Goal: Transaction & Acquisition: Purchase product/service

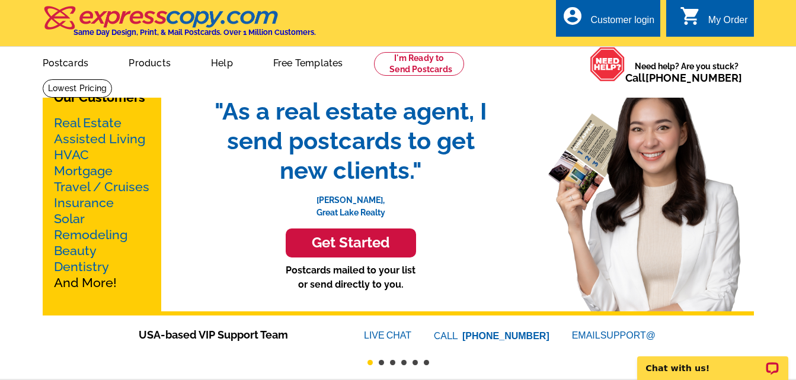
click at [89, 174] on link "Mortgage" at bounding box center [83, 170] width 59 height 15
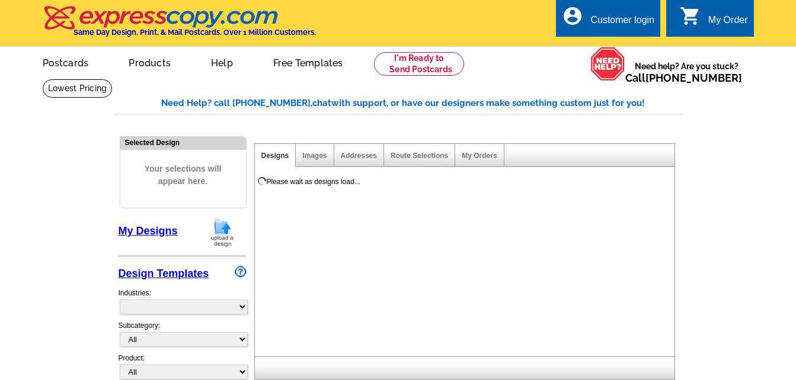
select select "774"
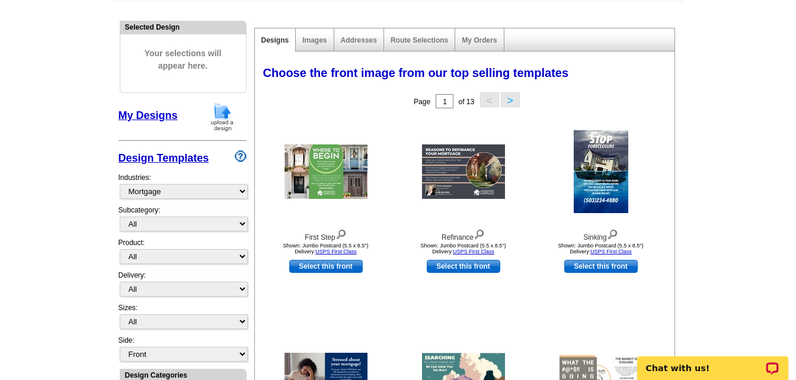
scroll to position [118, 0]
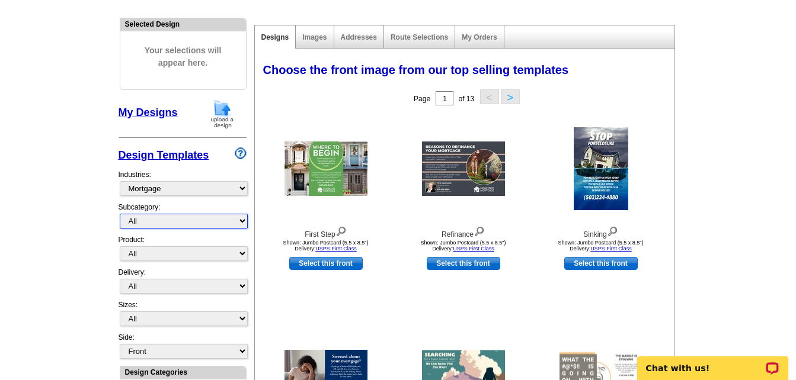
click at [241, 220] on select "All Distressed Homeowners Lending Refinance Seminars" at bounding box center [184, 221] width 128 height 15
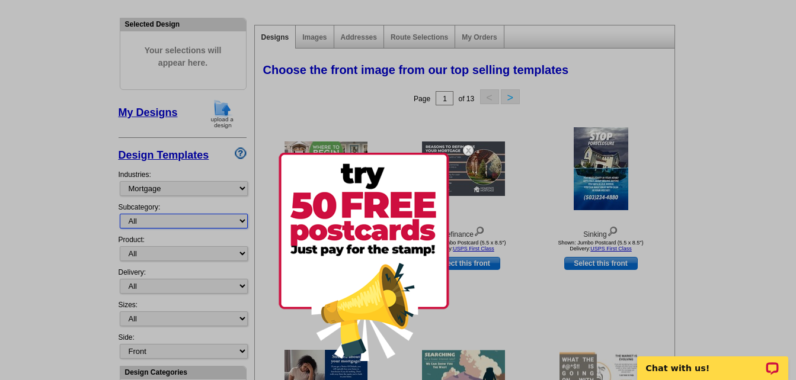
select select "1170"
click at [120, 214] on select "All Distressed Homeowners Lending Refinance Seminars" at bounding box center [184, 221] width 128 height 15
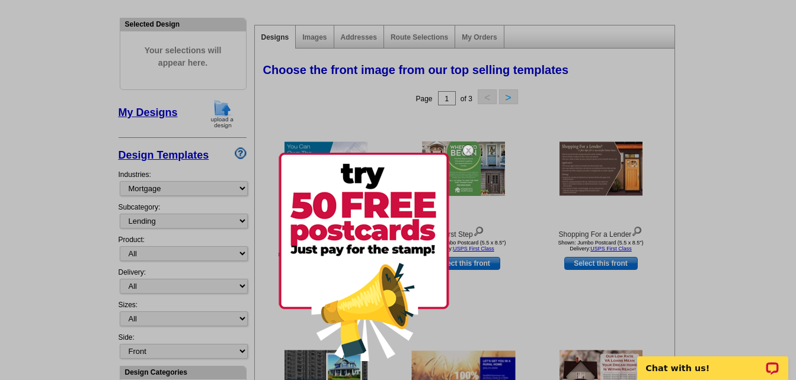
click at [240, 254] on div at bounding box center [398, 190] width 796 height 380
click at [570, 126] on div at bounding box center [398, 190] width 796 height 380
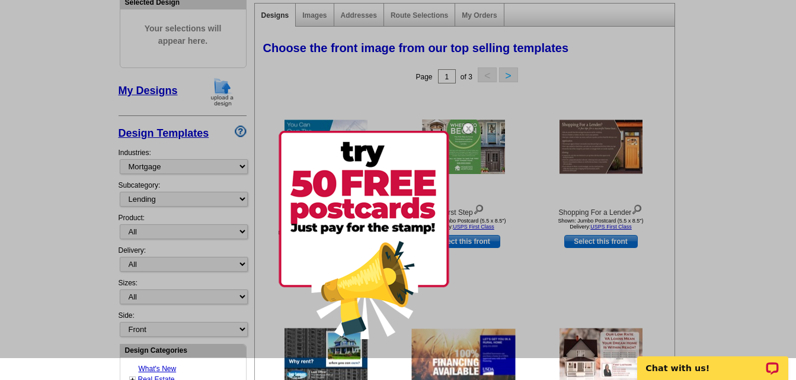
scroll to position [142, 0]
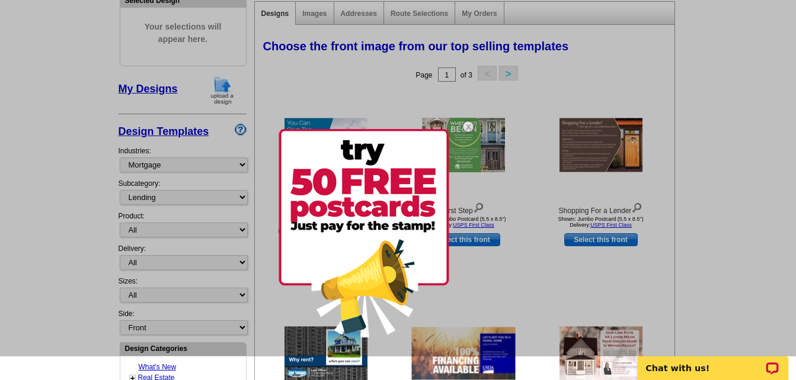
click at [466, 124] on img at bounding box center [468, 127] width 34 height 34
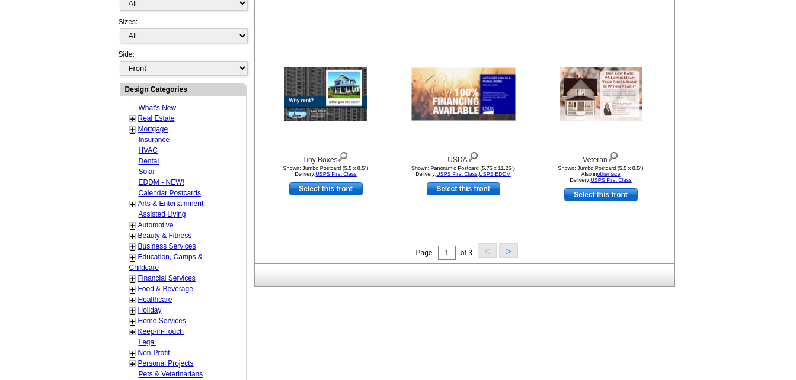
scroll to position [403, 0]
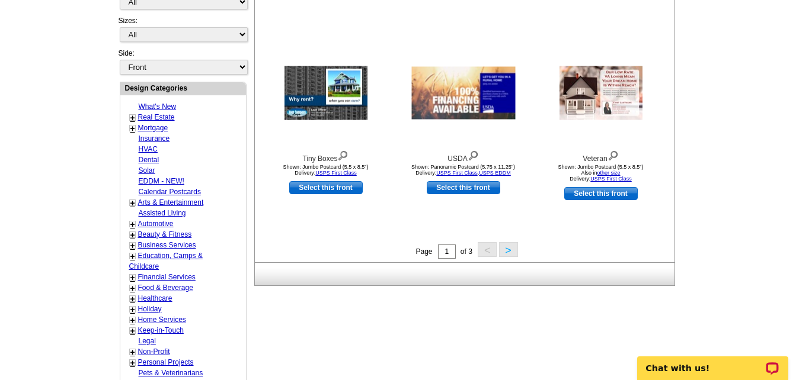
click at [508, 256] on button ">" at bounding box center [508, 249] width 19 height 15
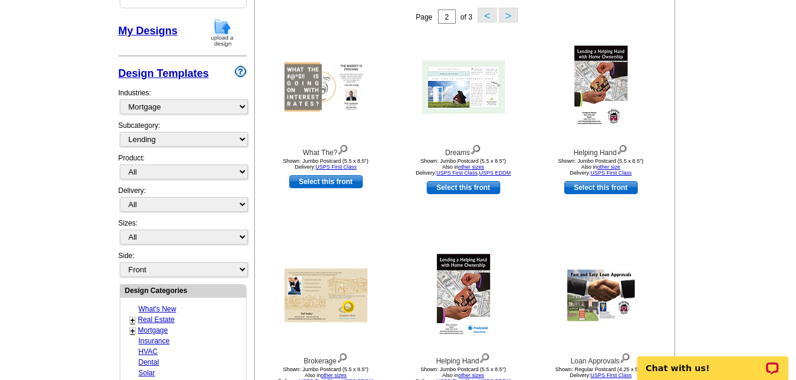
scroll to position [175, 0]
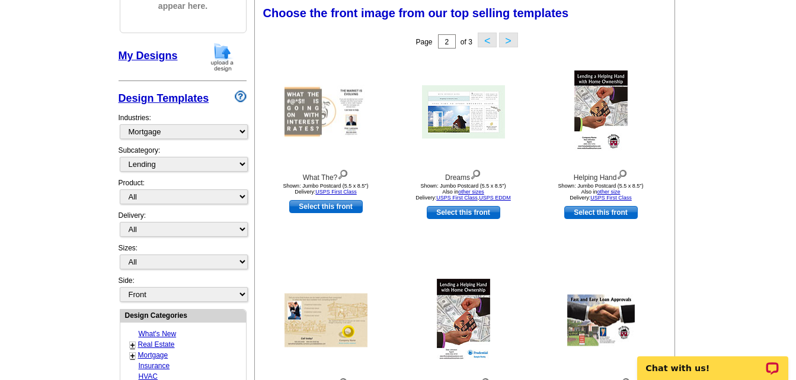
click at [695, 237] on main "Need Help? call [PHONE_NUMBER], chat with support, or have our designers make s…" at bounding box center [398, 343] width 796 height 881
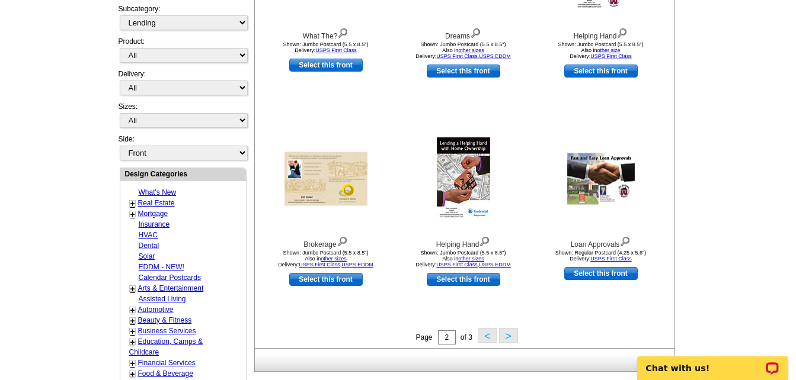
scroll to position [318, 0]
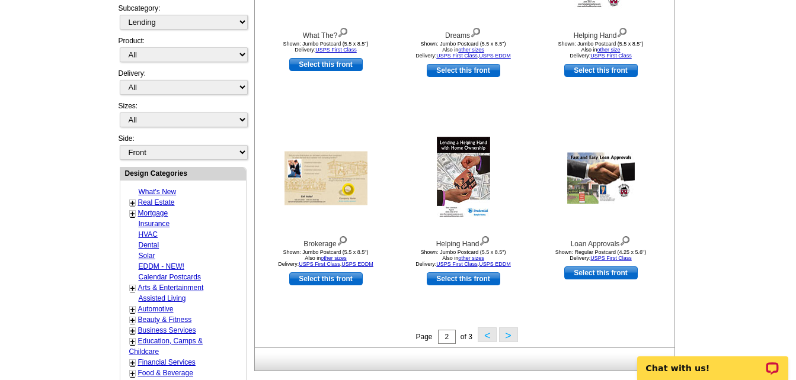
click at [512, 337] on button ">" at bounding box center [508, 335] width 19 height 15
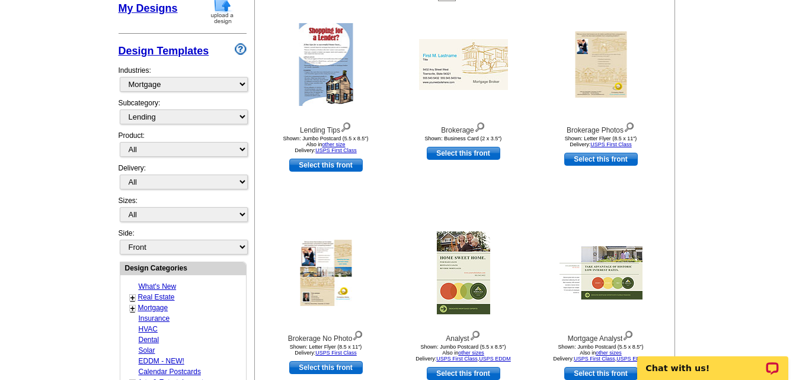
scroll to position [246, 0]
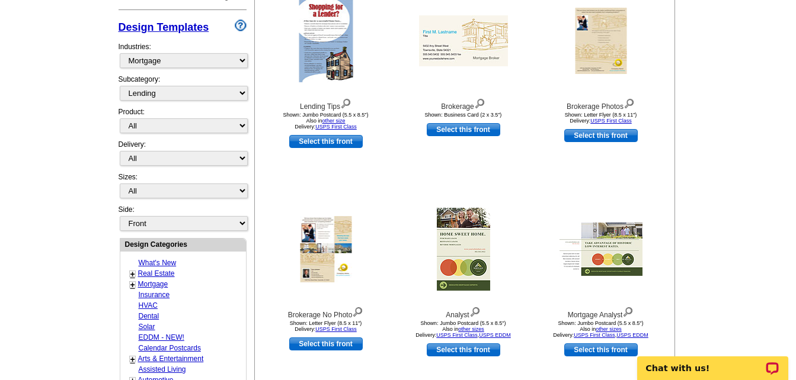
click at [690, 172] on main "Need Help? call [PHONE_NUMBER], chat with support, or have our designers make s…" at bounding box center [398, 272] width 796 height 881
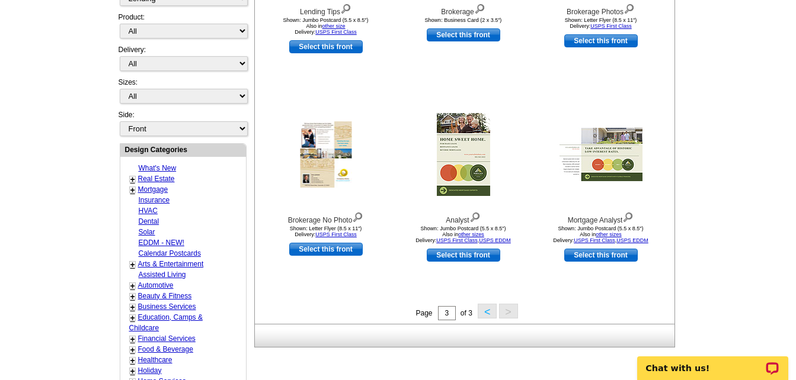
scroll to position [365, 0]
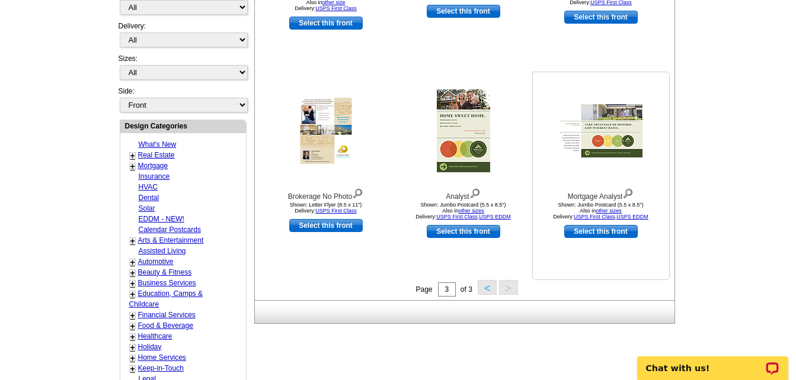
click at [602, 126] on img at bounding box center [600, 130] width 83 height 53
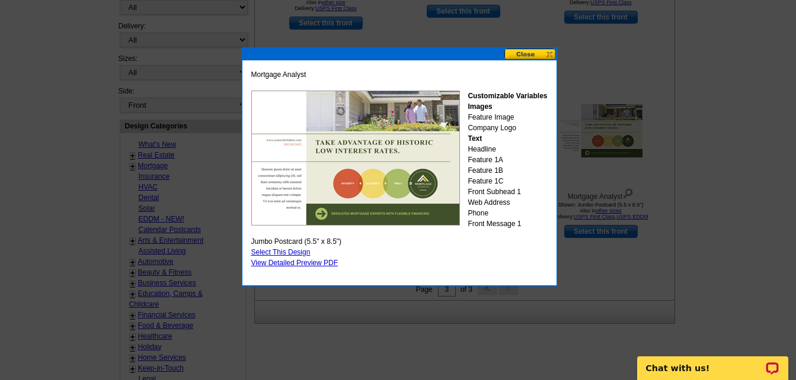
click at [517, 56] on button at bounding box center [530, 54] width 52 height 11
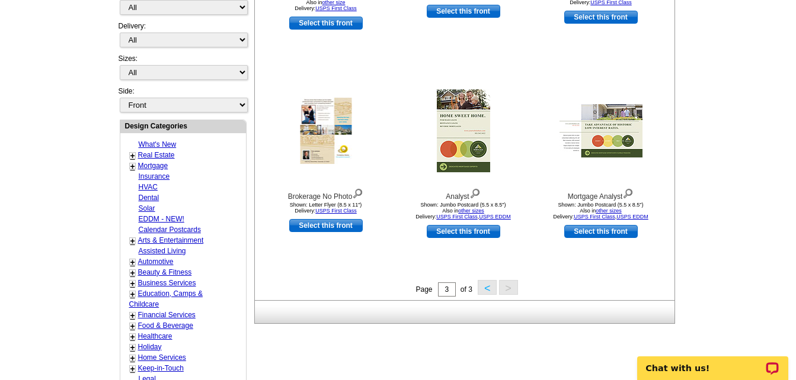
click at [700, 102] on main "Need Help? call [PHONE_NUMBER], chat with support, or have our designers make s…" at bounding box center [398, 154] width 796 height 881
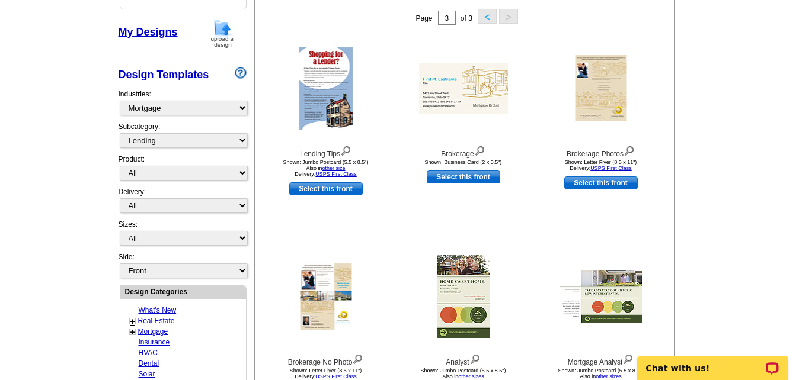
scroll to position [175, 0]
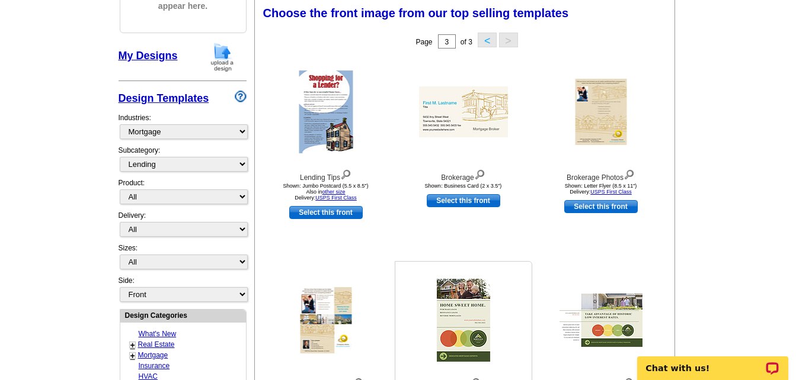
click at [451, 306] on img at bounding box center [463, 320] width 53 height 83
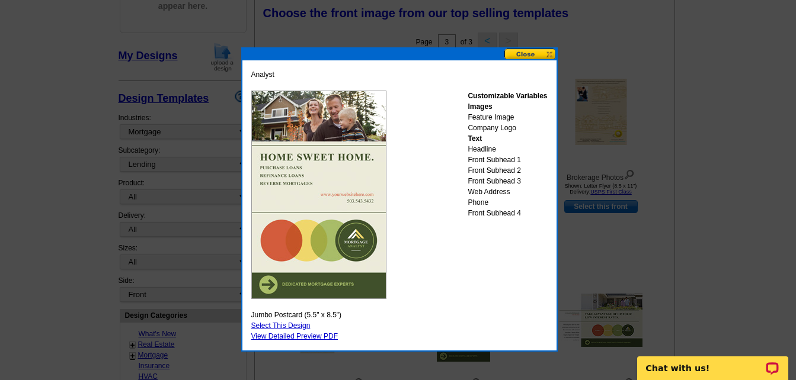
click at [591, 276] on div at bounding box center [398, 103] width 796 height 556
click at [538, 51] on button at bounding box center [530, 54] width 52 height 11
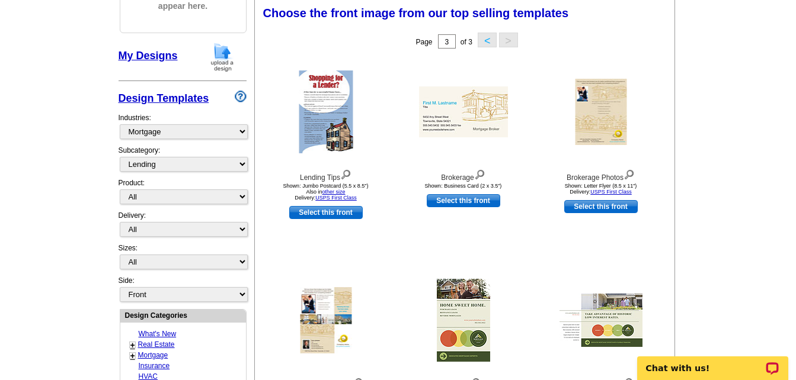
click at [488, 41] on button "<" at bounding box center [486, 40] width 19 height 15
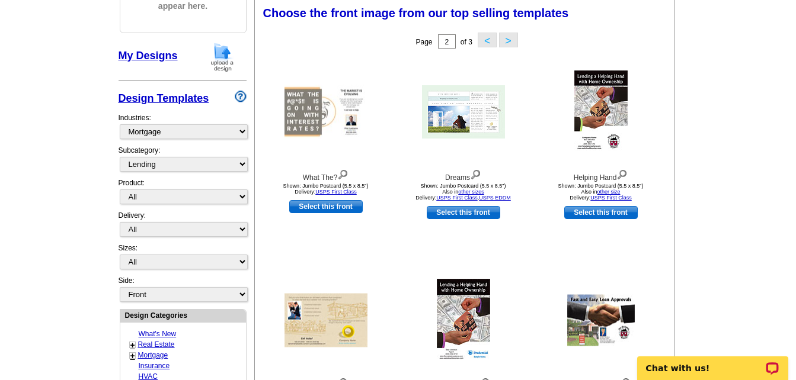
click at [710, 248] on main "Need Help? call [PHONE_NUMBER], chat with support, or have our designers make s…" at bounding box center [398, 343] width 796 height 881
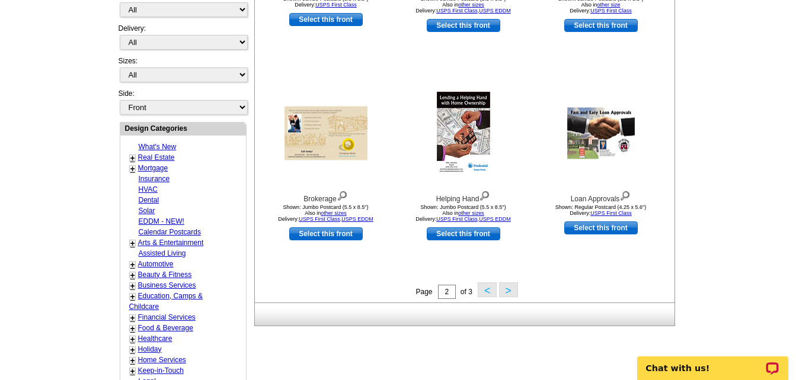
scroll to position [365, 0]
